Goal: Transaction & Acquisition: Download file/media

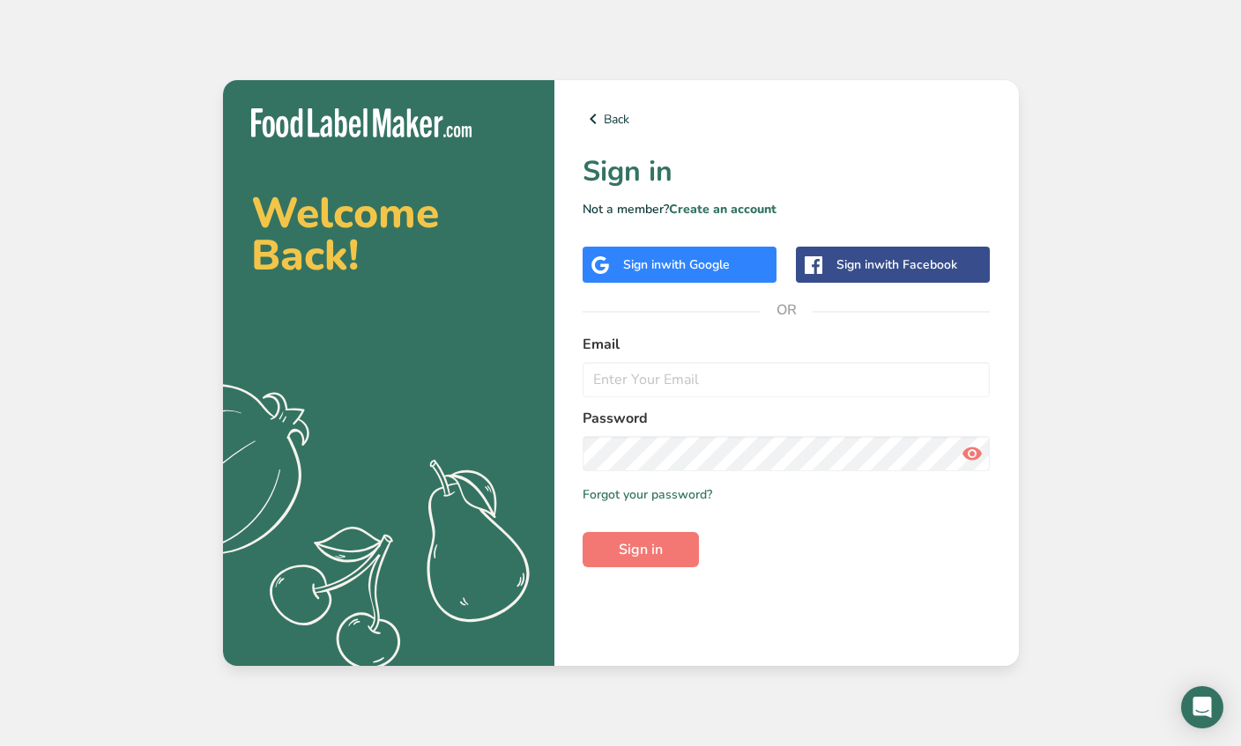
click at [718, 266] on span "with Google" at bounding box center [695, 264] width 69 height 17
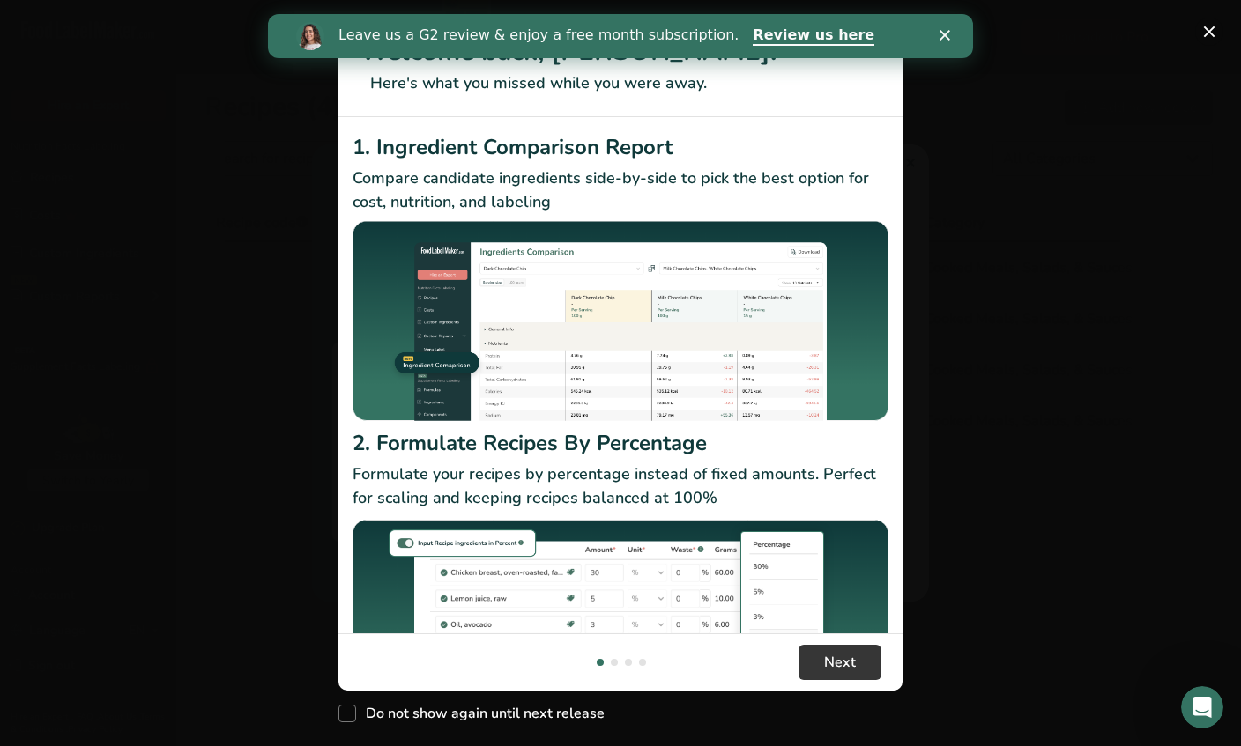
click at [1212, 39] on button "New Features" at bounding box center [1209, 32] width 28 height 28
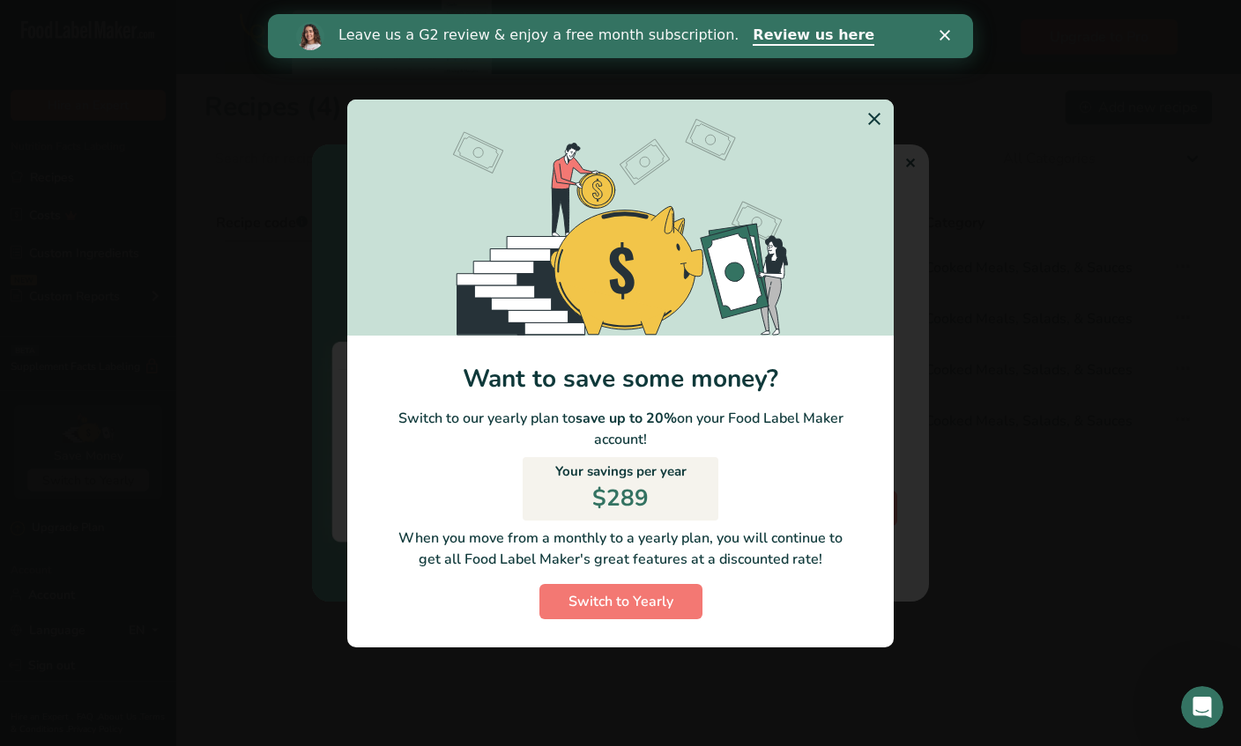
click at [1212, 39] on div "Switch to Yearly Modal" at bounding box center [620, 373] width 1241 height 746
click at [953, 42] on div "Leave us a G2 review & enjoy a free month subscription. Review us here" at bounding box center [620, 36] width 705 height 30
click at [940, 35] on icon "Close" at bounding box center [944, 35] width 11 height 11
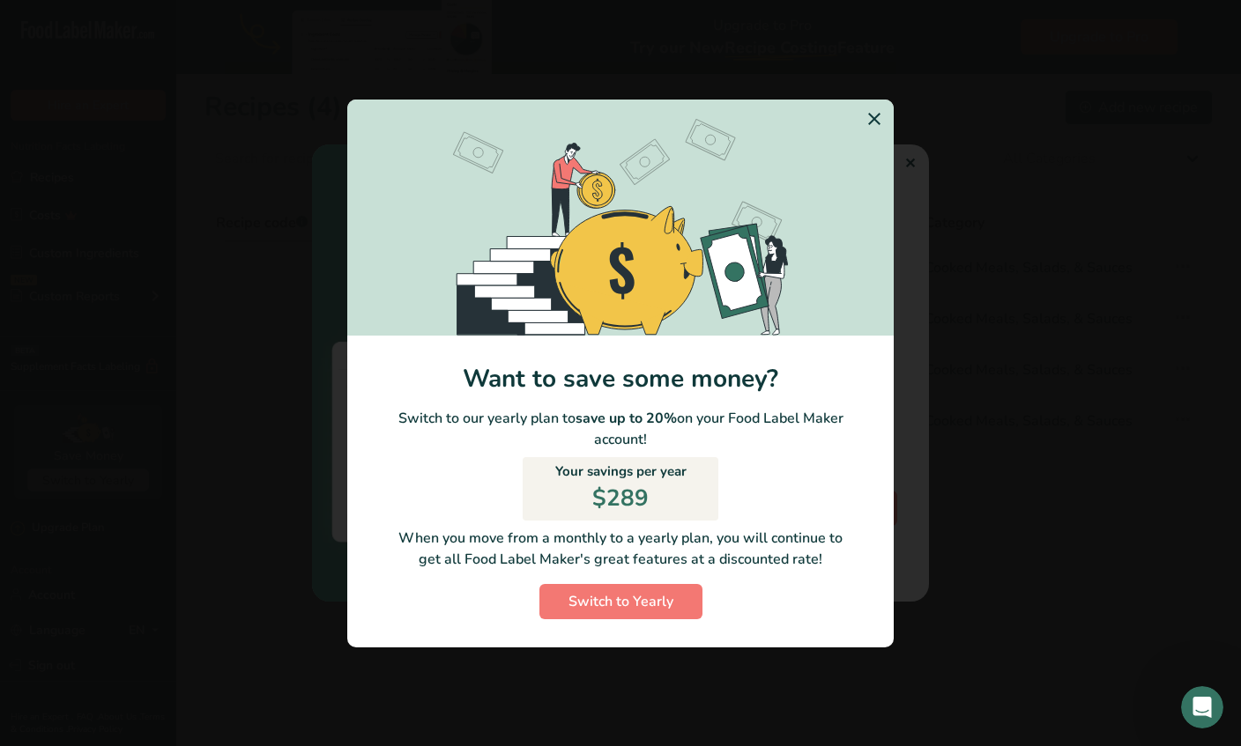
click at [875, 117] on icon "Switch to Yearly Modal" at bounding box center [874, 119] width 21 height 32
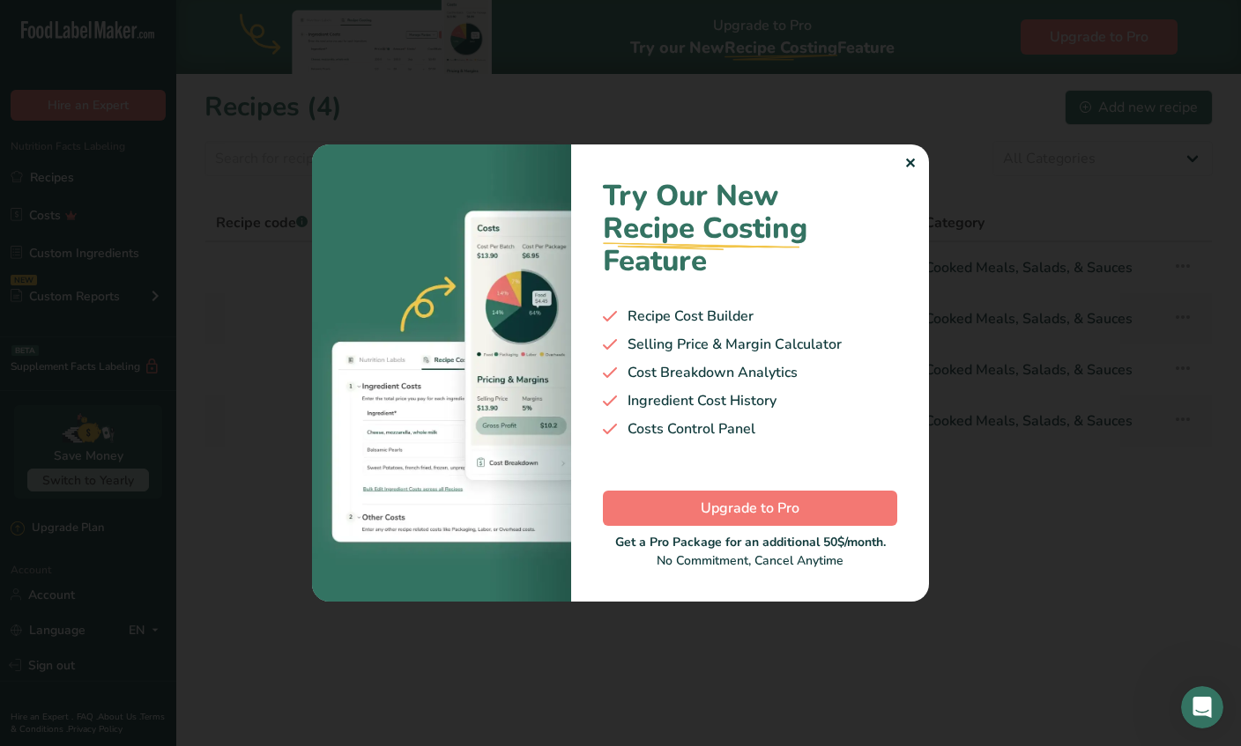
click at [914, 164] on div "✕" at bounding box center [909, 163] width 11 height 21
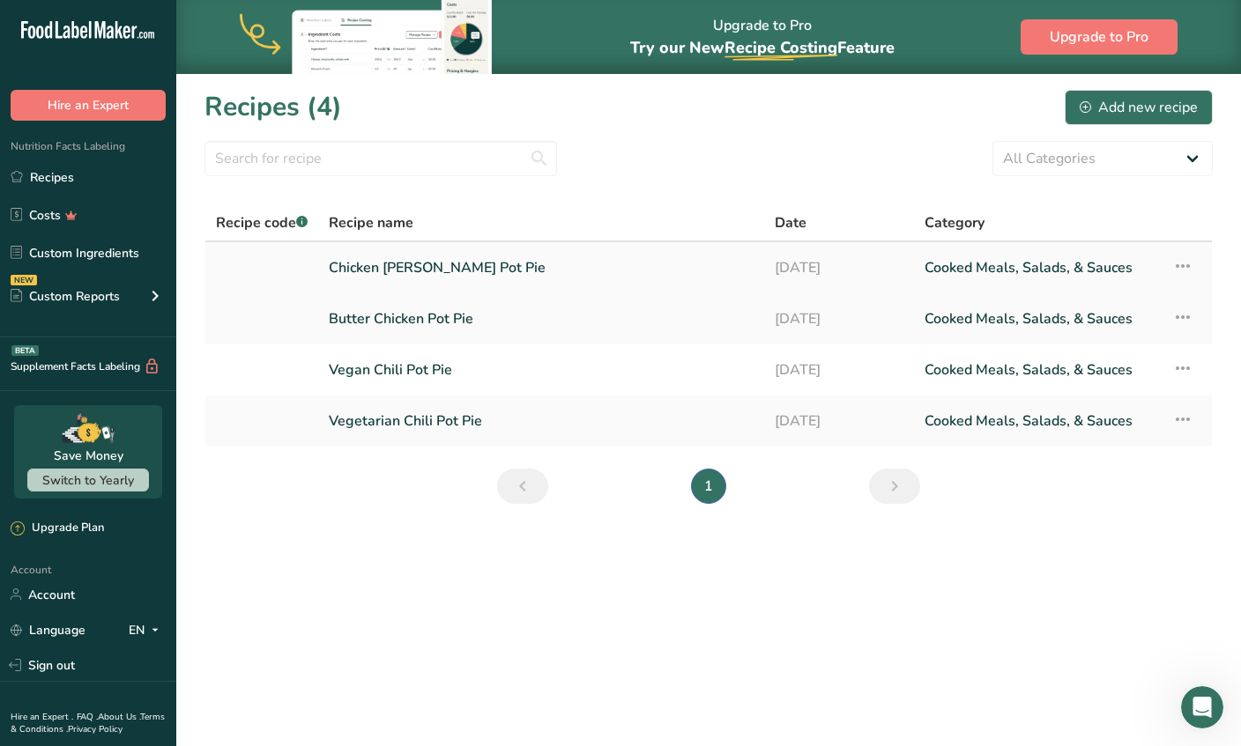
click at [484, 256] on link "Chicken Curry Pot Pie" at bounding box center [541, 267] width 425 height 37
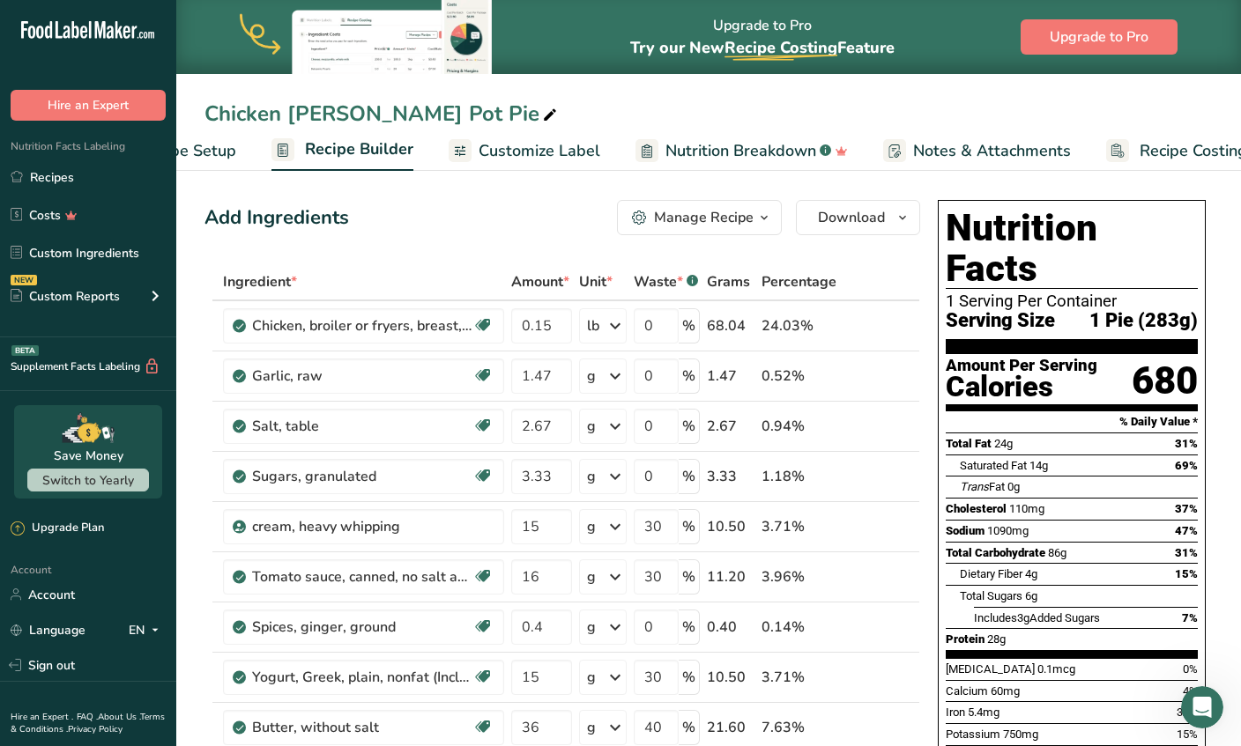
scroll to position [0, 148]
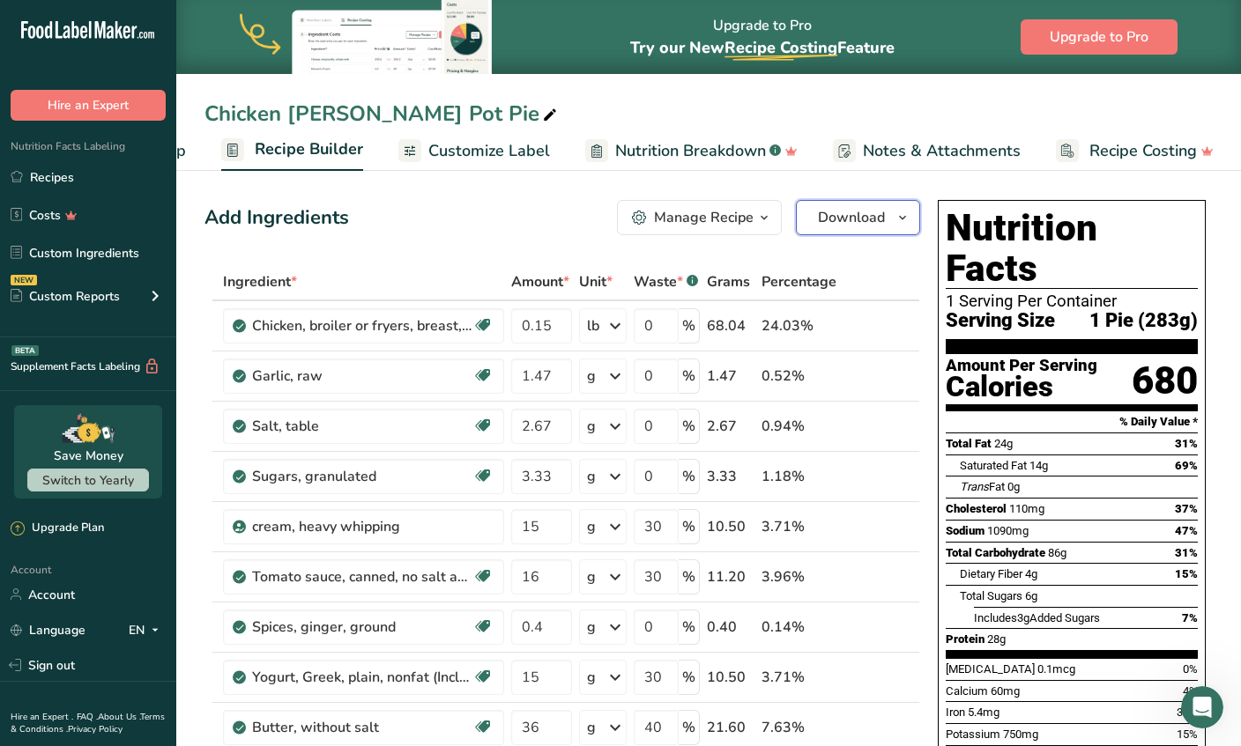
click at [865, 211] on span "Download" at bounding box center [851, 217] width 67 height 21
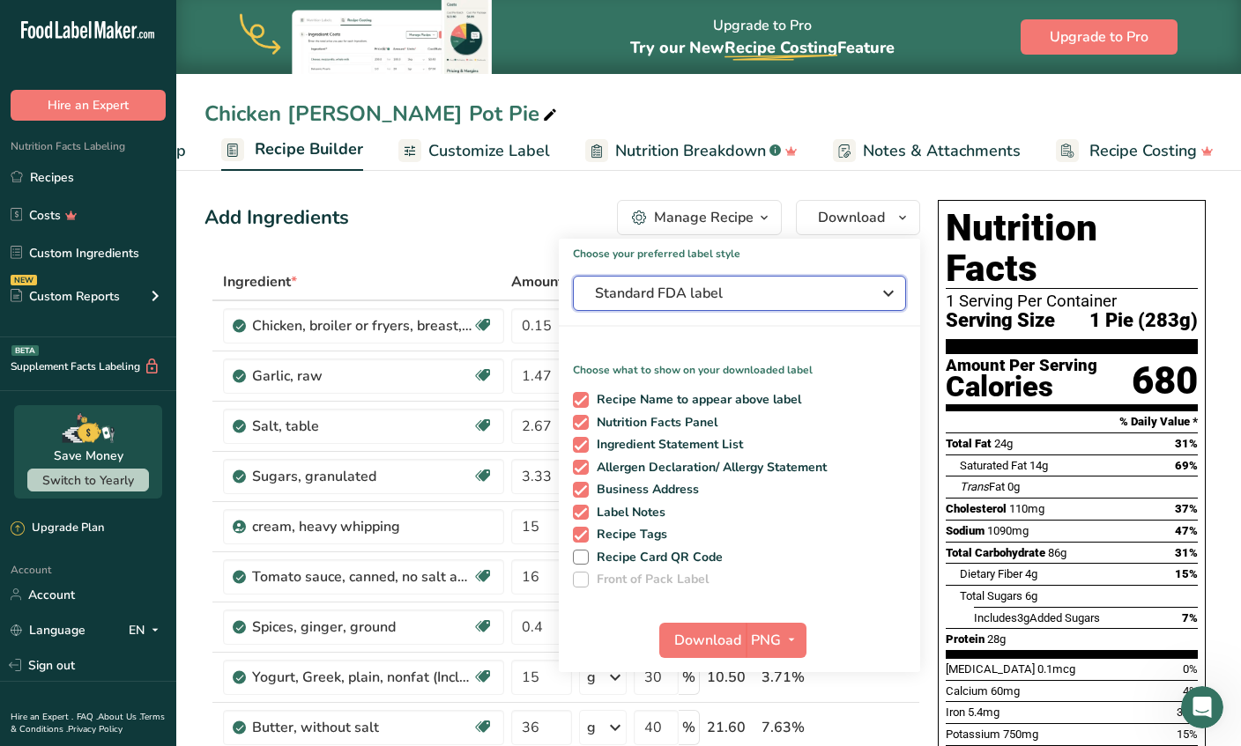
click at [771, 284] on span "Standard FDA label" at bounding box center [727, 293] width 264 height 21
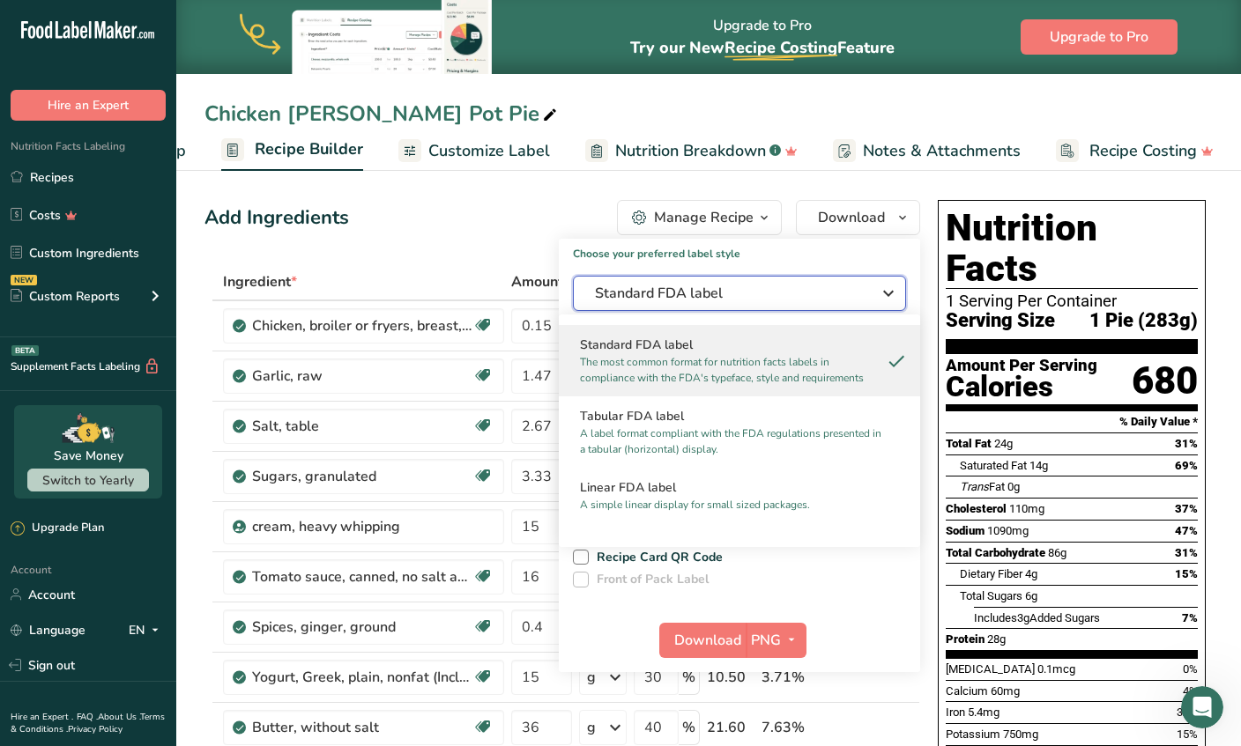
click at [771, 284] on span "Standard FDA label" at bounding box center [727, 293] width 264 height 21
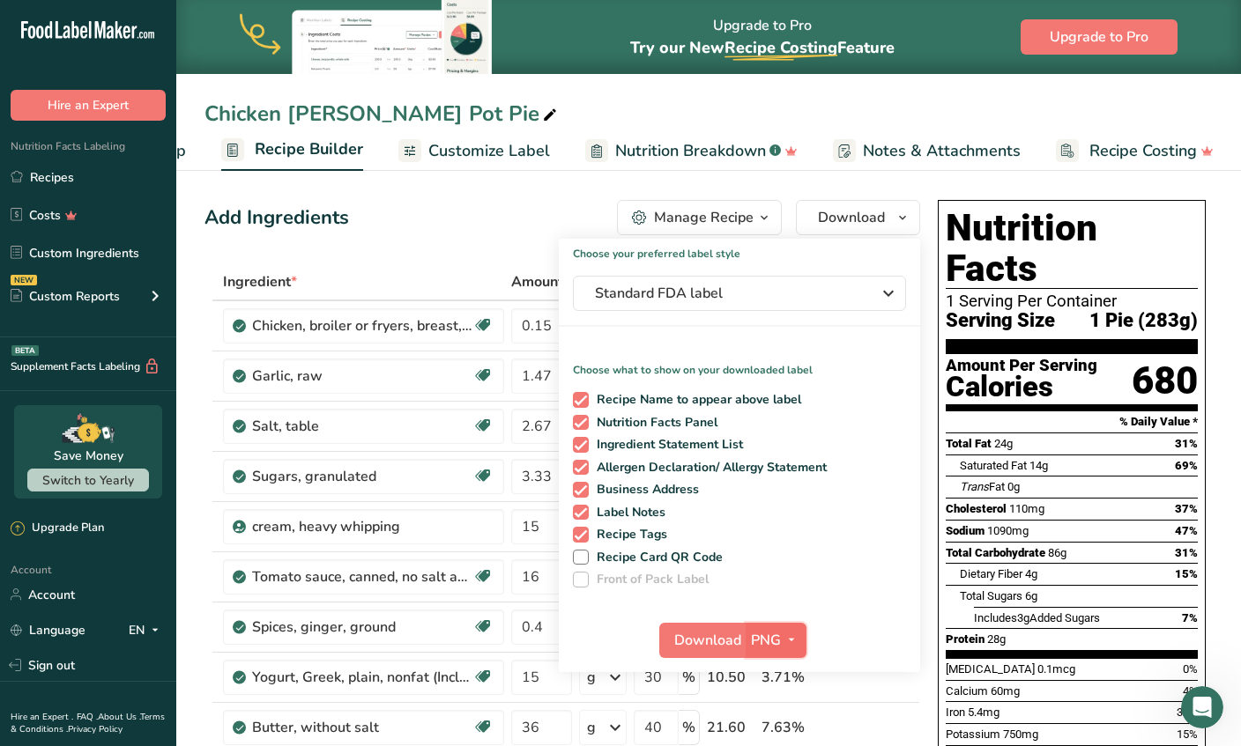
click at [763, 642] on span "PNG" at bounding box center [766, 640] width 30 height 21
click at [780, 671] on link "PNG" at bounding box center [778, 676] width 56 height 29
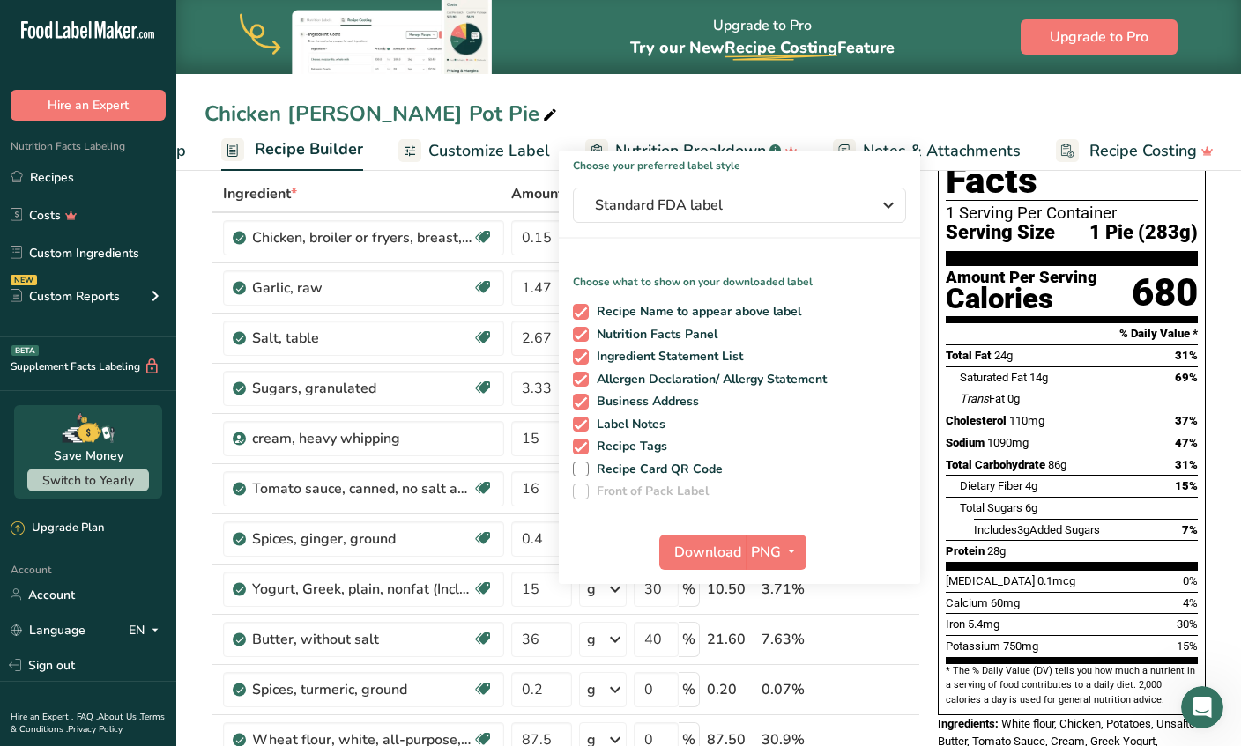
scroll to position [93, 0]
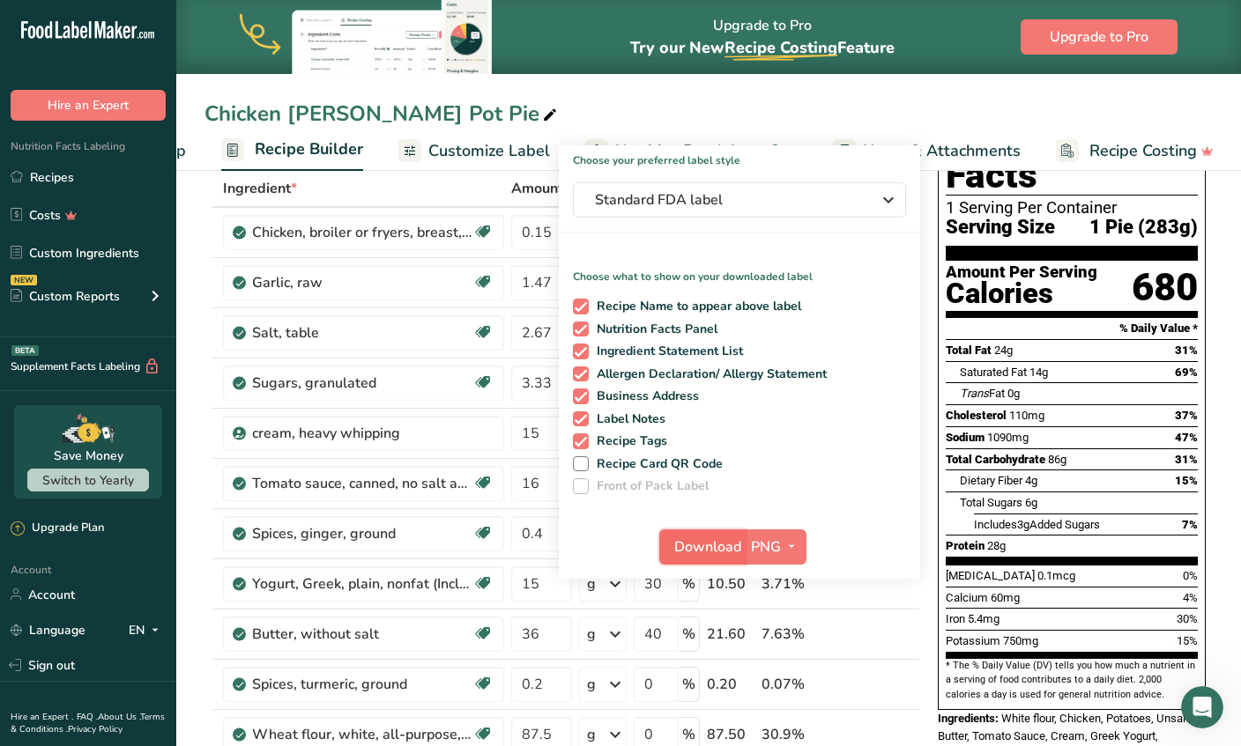
click at [714, 546] on span "Download" at bounding box center [707, 547] width 67 height 21
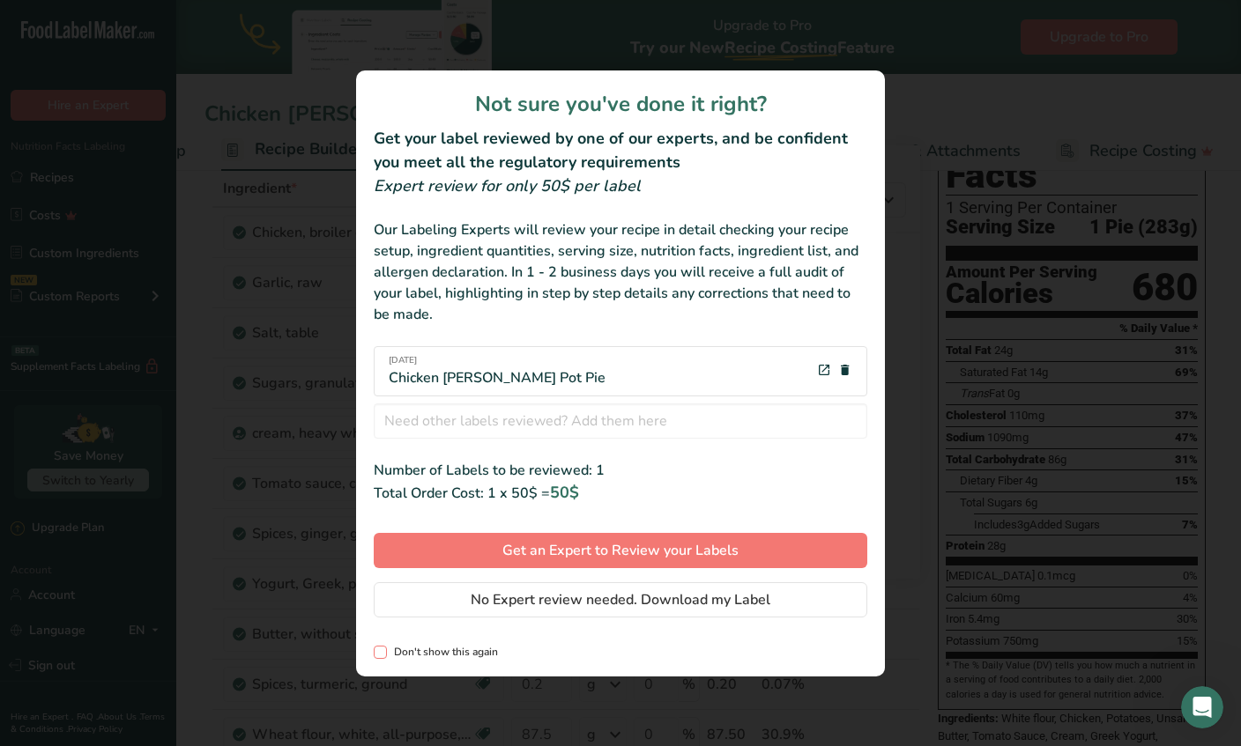
click at [478, 651] on span "Don't show this again" at bounding box center [442, 652] width 111 height 13
click at [385, 651] on input "Don't show this again" at bounding box center [379, 652] width 11 height 11
checkbox input "true"
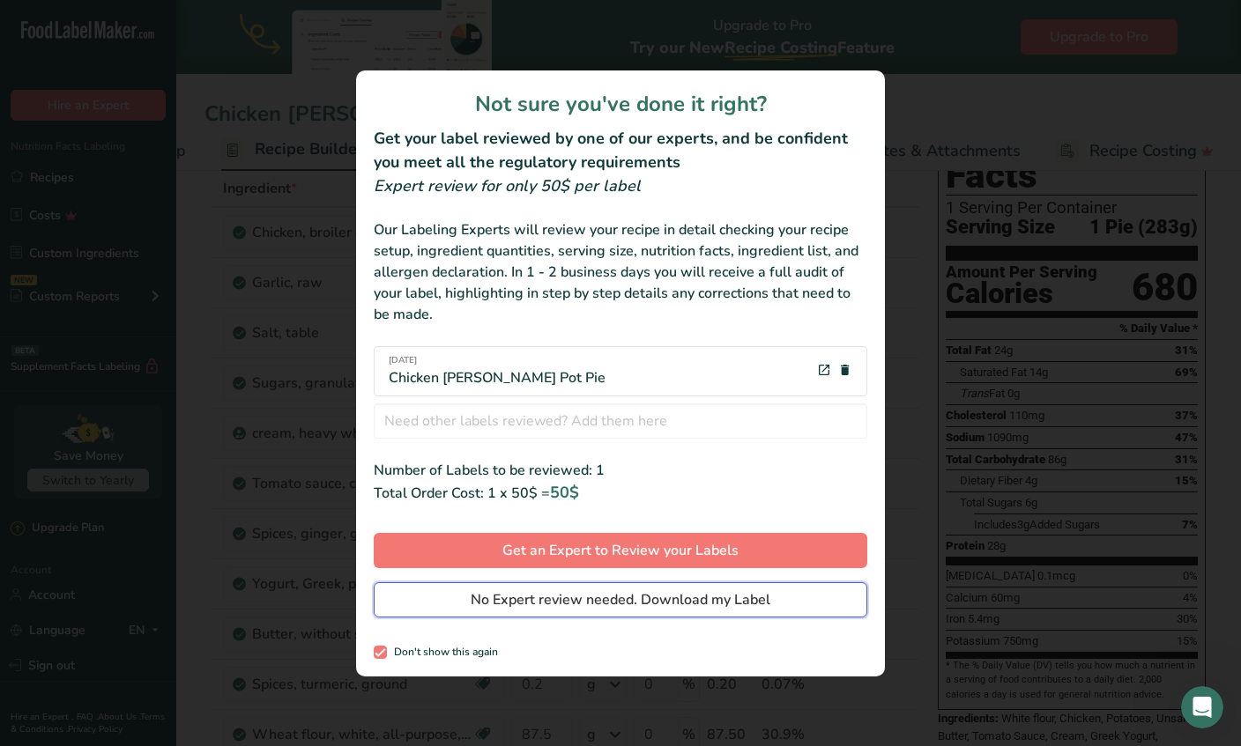
click at [593, 598] on span "No Expert review needed. Download my Label" at bounding box center [621, 599] width 300 height 21
